Goal: Information Seeking & Learning: Compare options

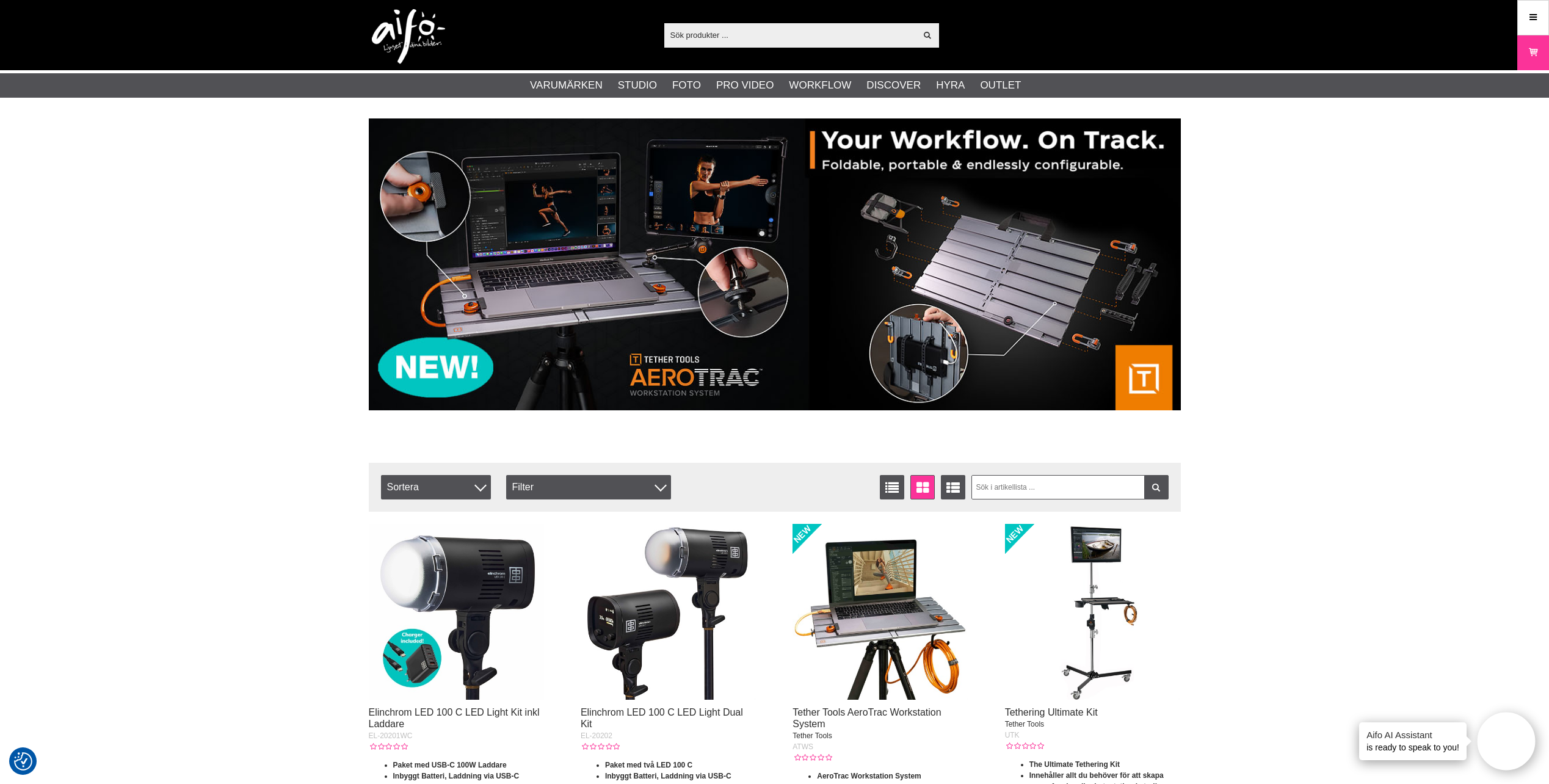
click at [709, 41] on input "text" at bounding box center [790, 34] width 252 height 18
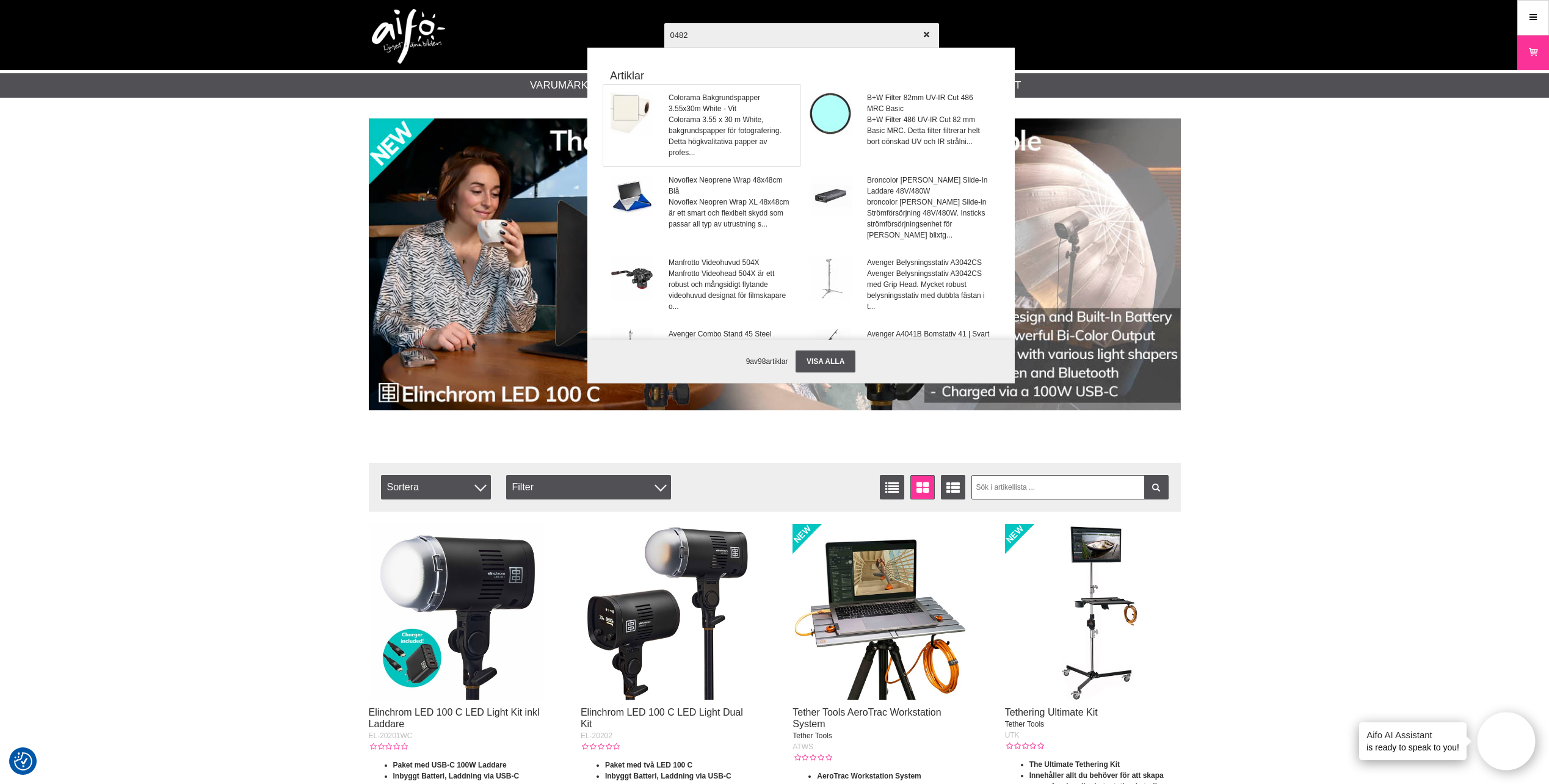
type input "0482"
click at [698, 115] on span "Colorama 3.55 x 30 m White, bakgrundspapper för fotografering. Detta högkvalita…" at bounding box center [730, 136] width 124 height 44
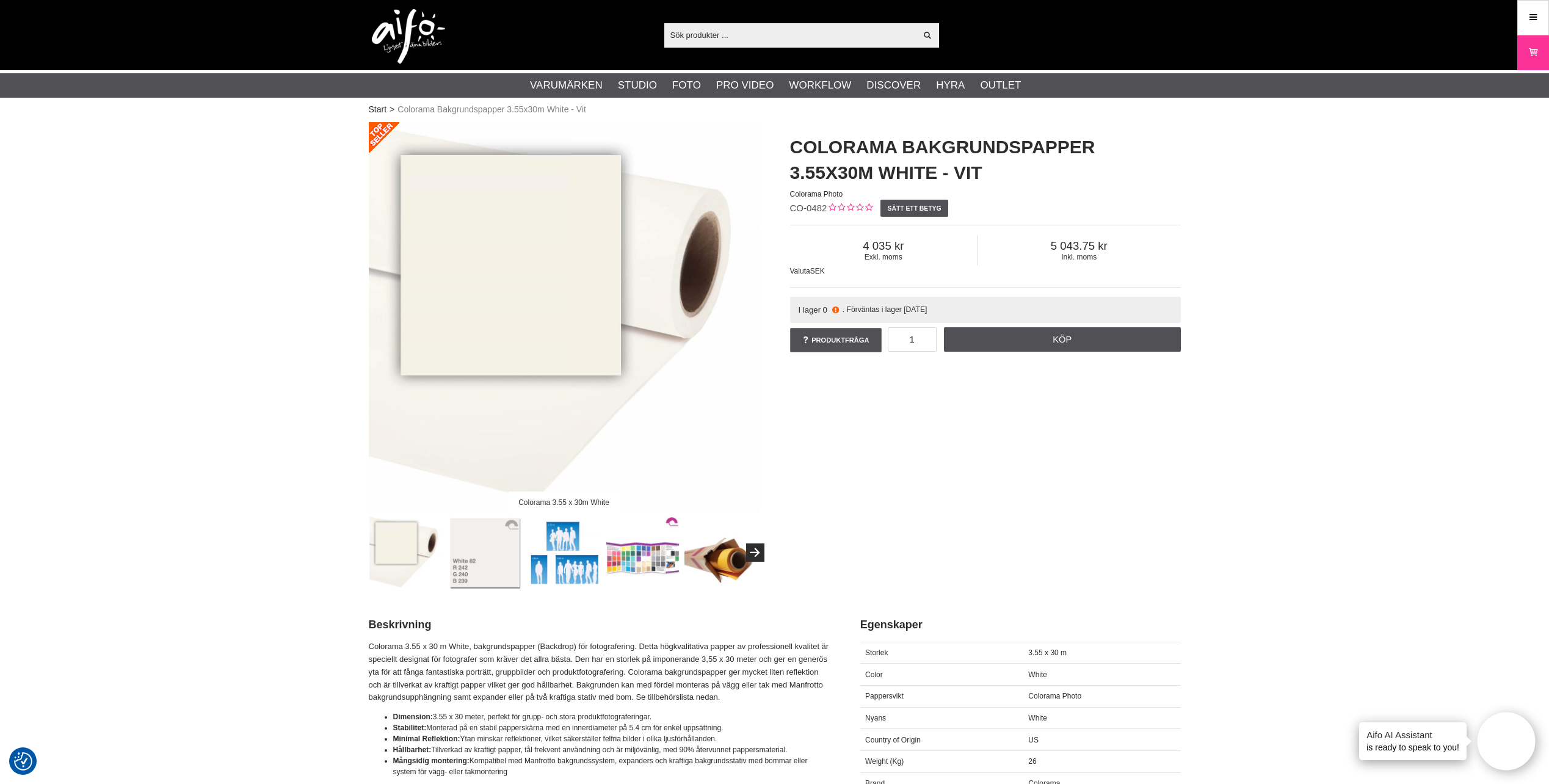
click at [704, 38] on input "text" at bounding box center [790, 34] width 252 height 18
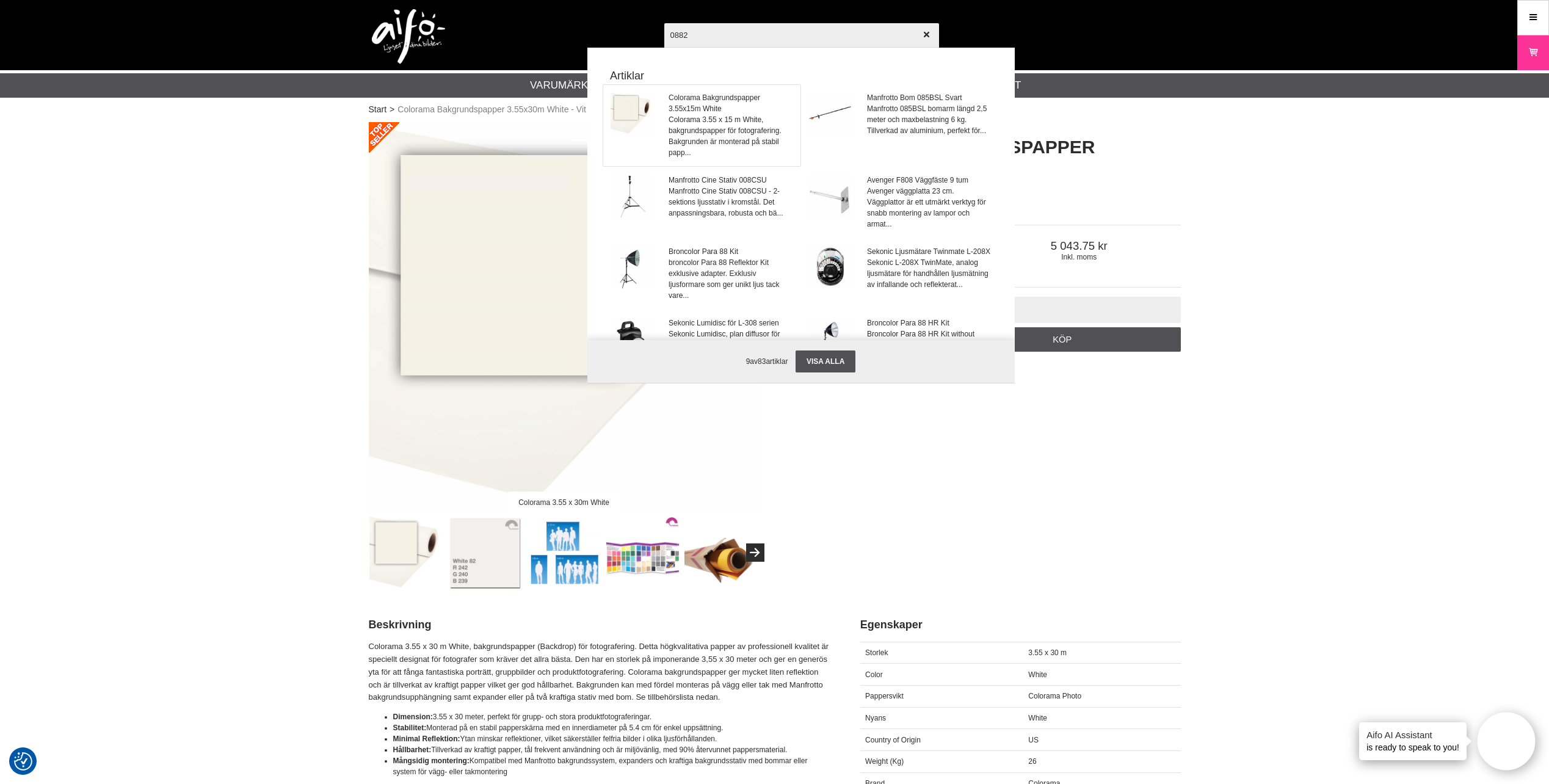
type input "0882"
click at [690, 97] on span "Colorama Bakgrundspapper 3.55x15m White" at bounding box center [730, 102] width 124 height 22
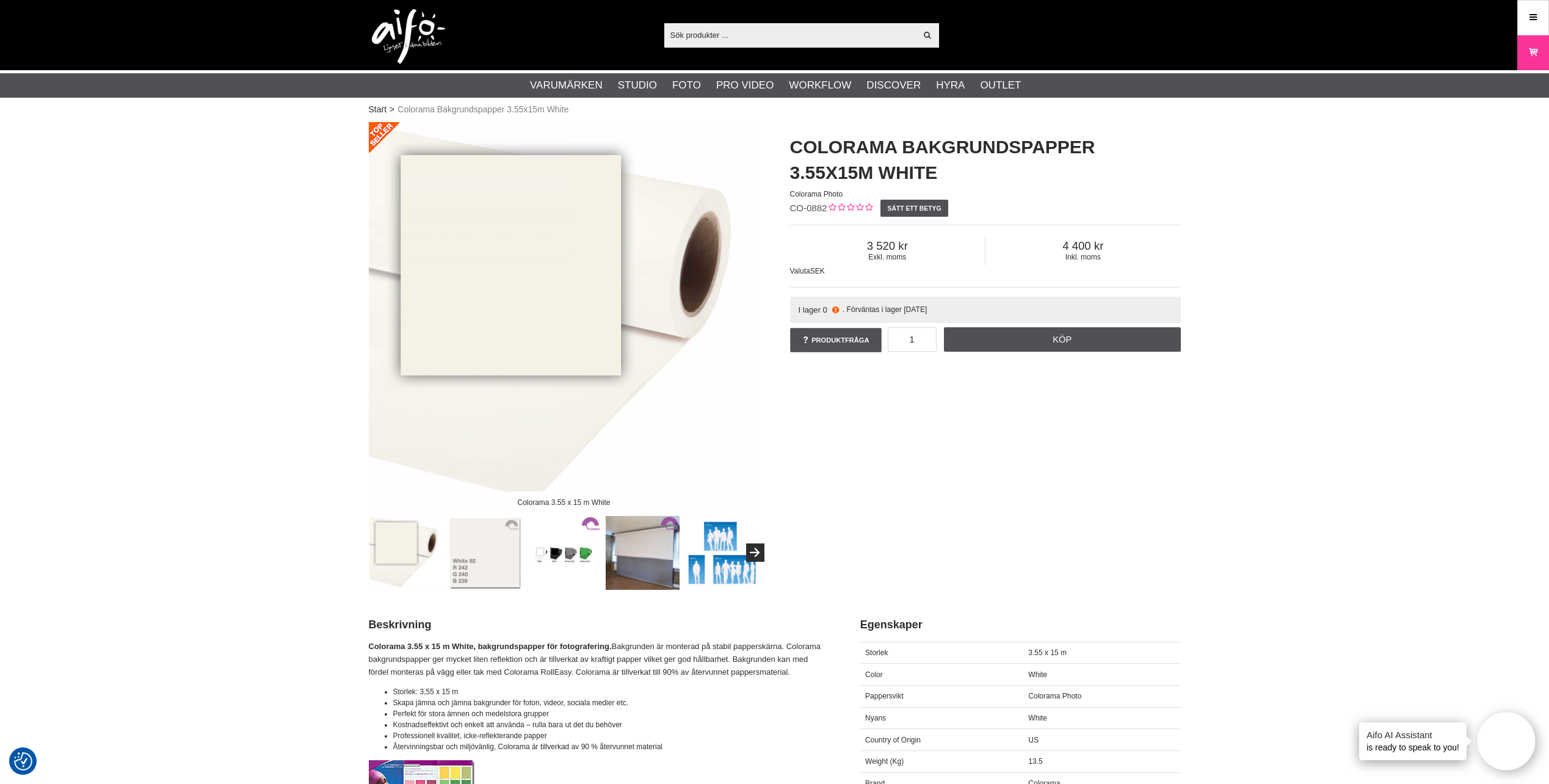
click at [780, 33] on input "text" at bounding box center [790, 34] width 252 height 18
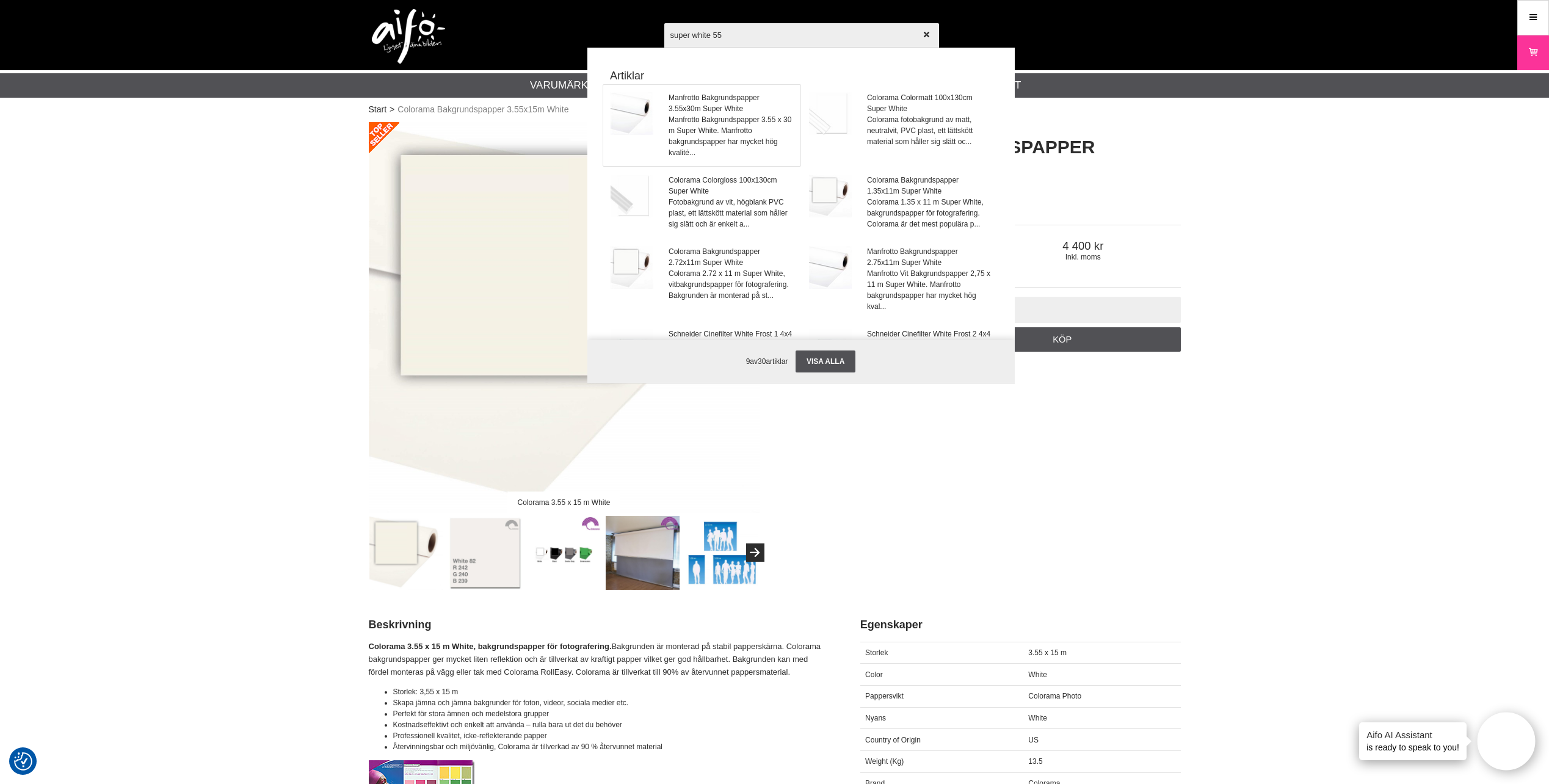
type input "super white 55"
click at [701, 112] on span "Manfrotto Bakgrundspapper 3.55x30m Super White" at bounding box center [730, 102] width 124 height 22
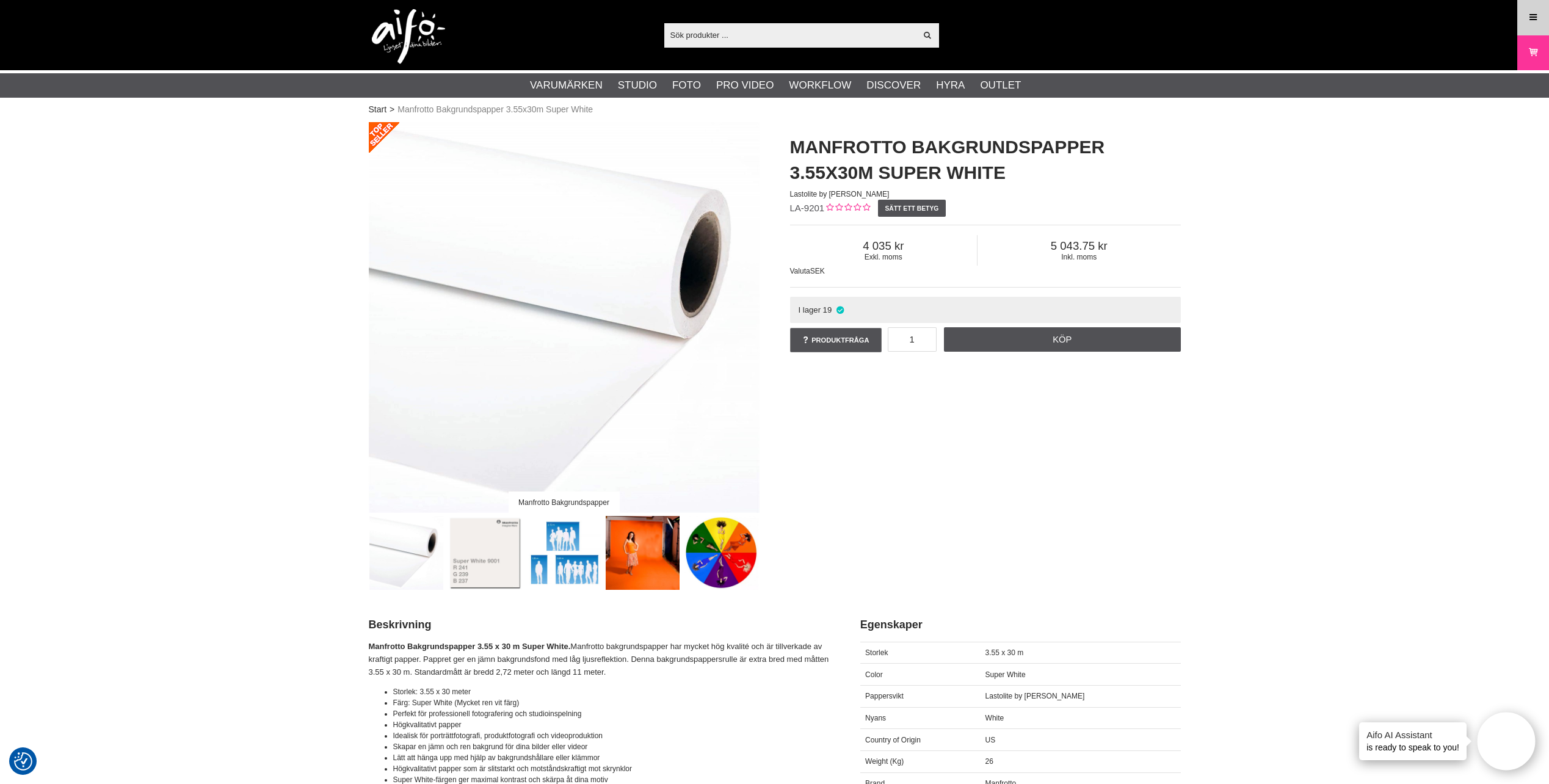
click at [1538, 25] on link "Meny" at bounding box center [1533, 17] width 31 height 28
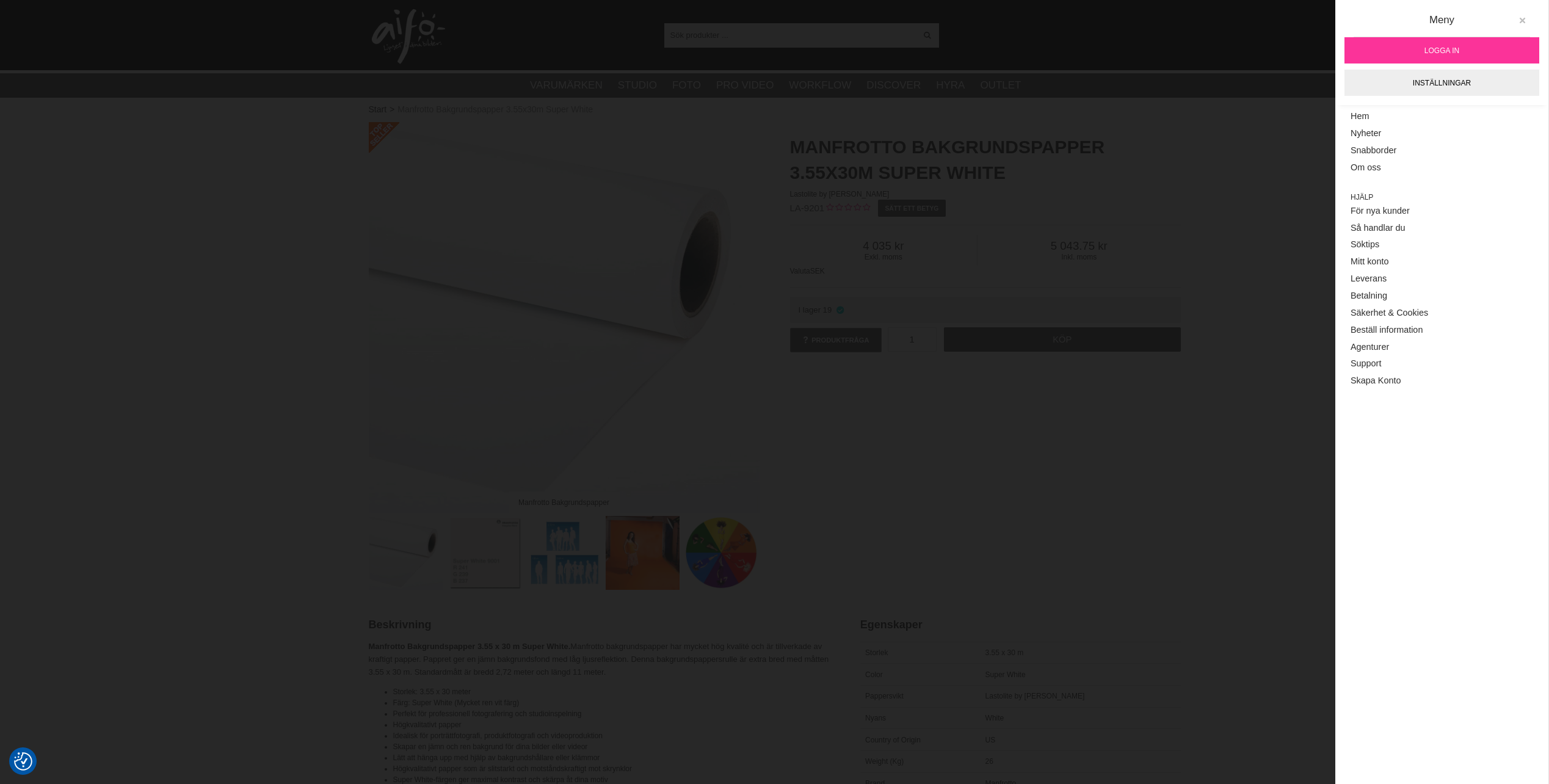
click at [1521, 21] on icon at bounding box center [1521, 20] width 8 height 8
